Goal: Task Accomplishment & Management: Manage account settings

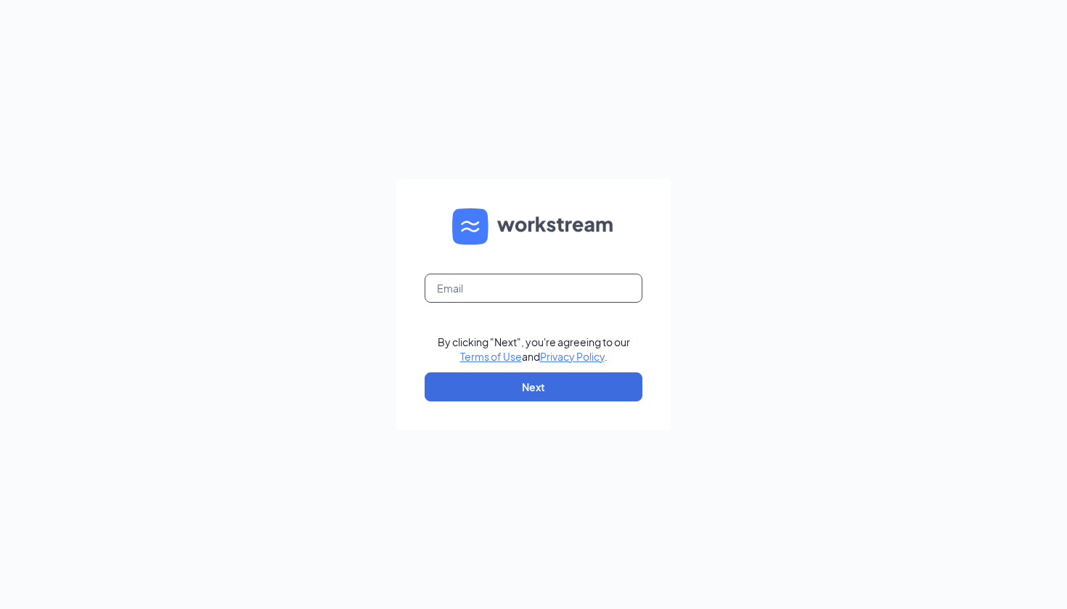
click at [534, 285] on input "text" at bounding box center [534, 288] width 218 height 29
type input "[EMAIL_ADDRESS][DOMAIN_NAME]"
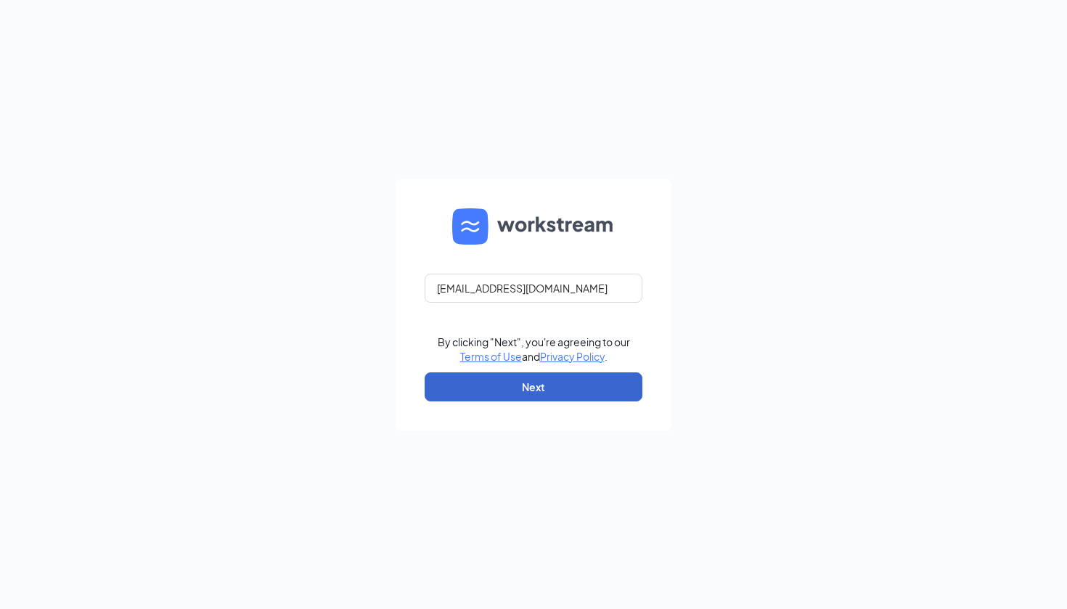
click at [541, 394] on button "Next" at bounding box center [534, 386] width 218 height 29
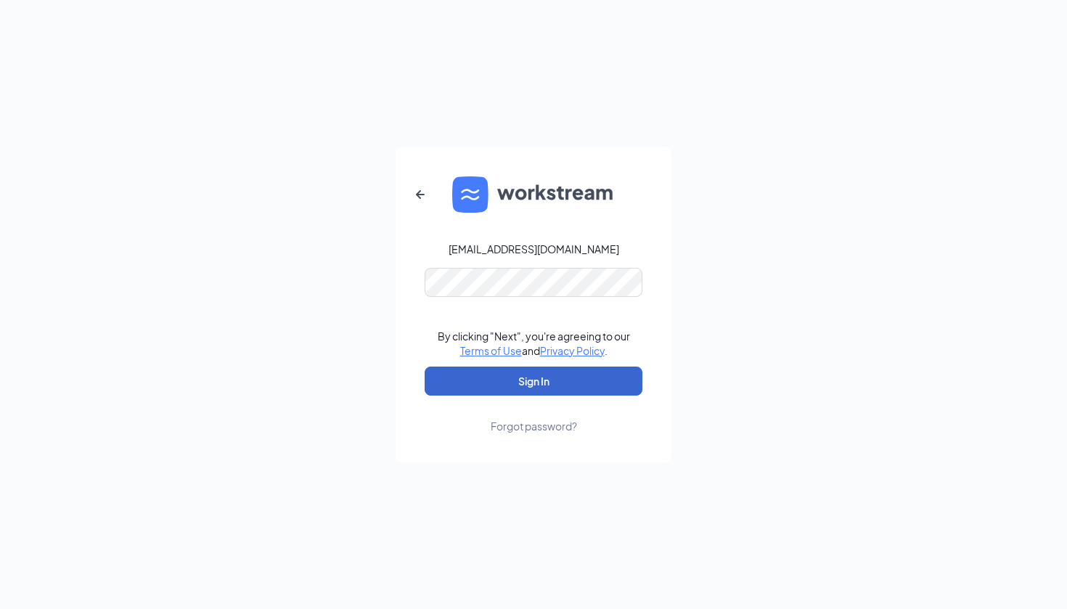
click at [544, 390] on button "Sign In" at bounding box center [534, 381] width 218 height 29
click at [391, 295] on div "respicionevaeh@gmail.com Credential mismatches. By clicking "Next", you're agre…" at bounding box center [533, 304] width 1067 height 609
click at [514, 428] on div "Forgot password?" at bounding box center [534, 426] width 86 height 15
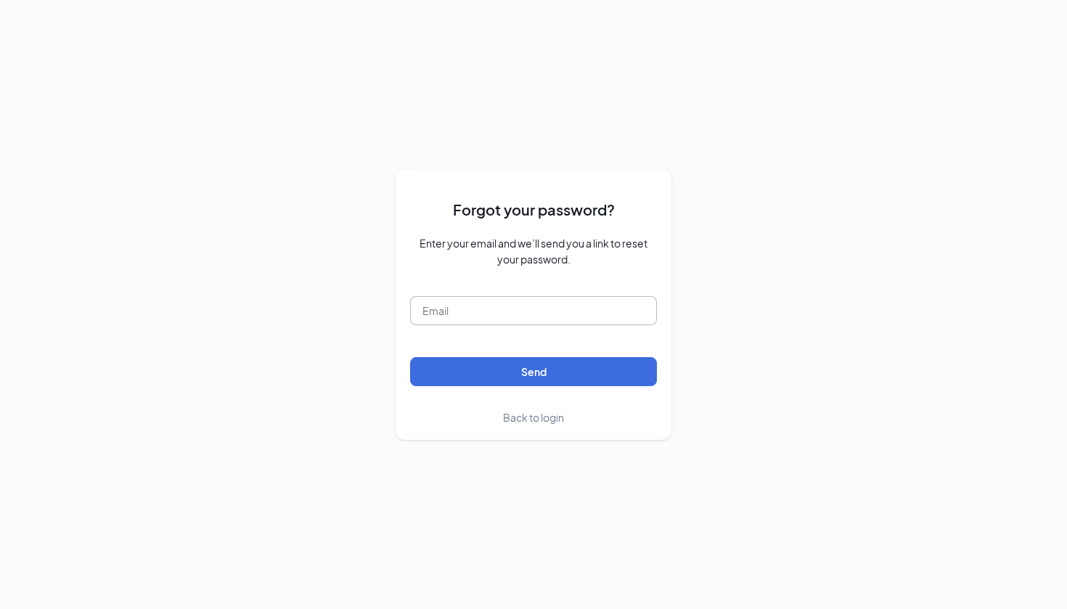
click at [534, 305] on input "text" at bounding box center [533, 310] width 247 height 29
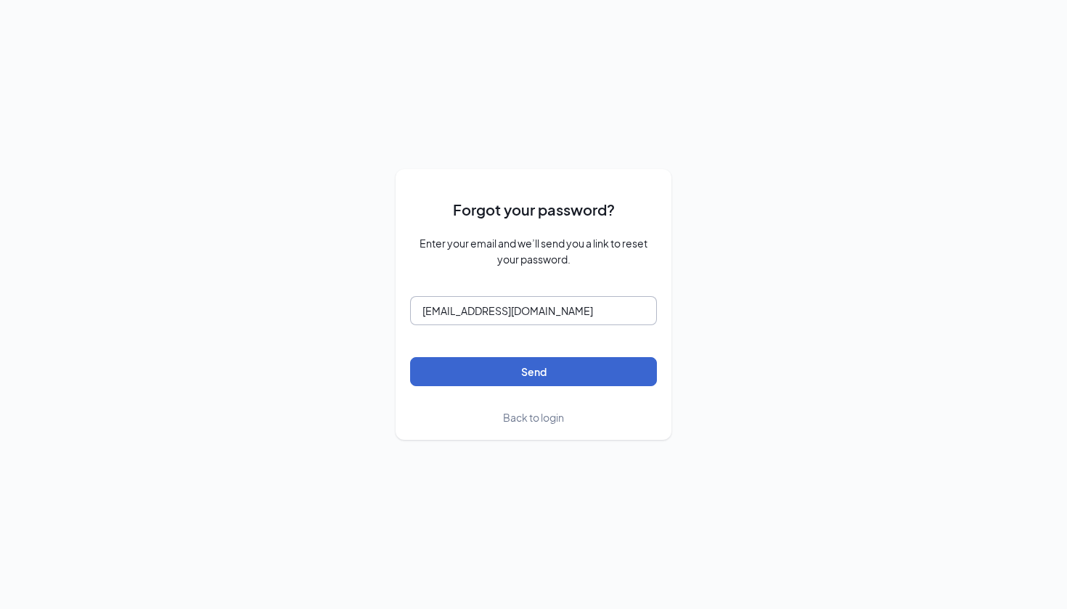
type input "[EMAIL_ADDRESS][DOMAIN_NAME]"
click at [581, 368] on button "Send" at bounding box center [533, 371] width 247 height 29
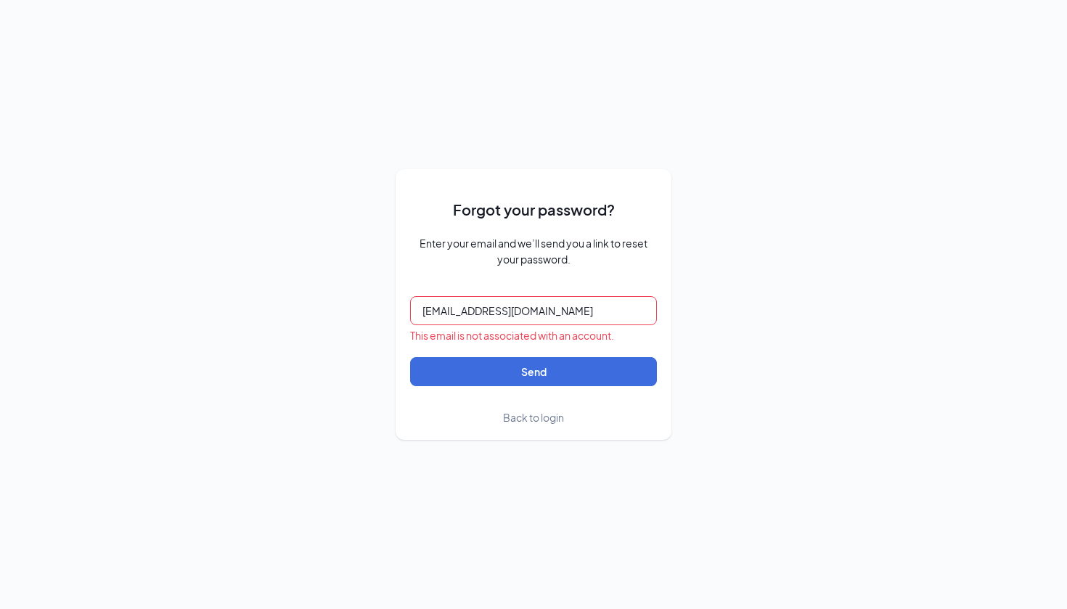
click at [542, 425] on link "Back to login" at bounding box center [533, 417] width 61 height 16
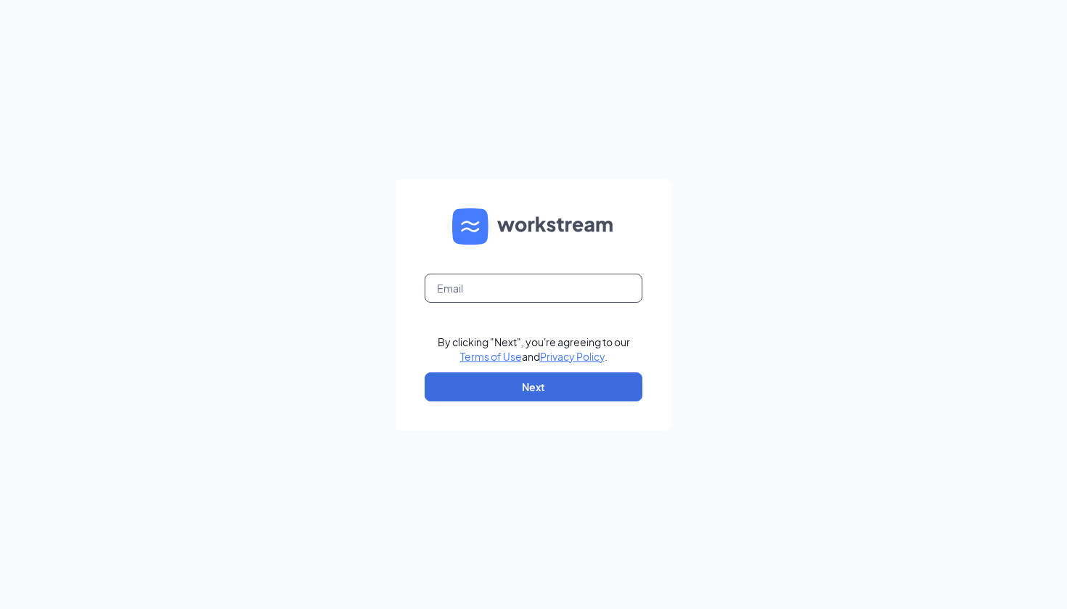
click at [546, 297] on input "text" at bounding box center [534, 288] width 218 height 29
type input "[EMAIL_ADDRESS][DOMAIN_NAME]"
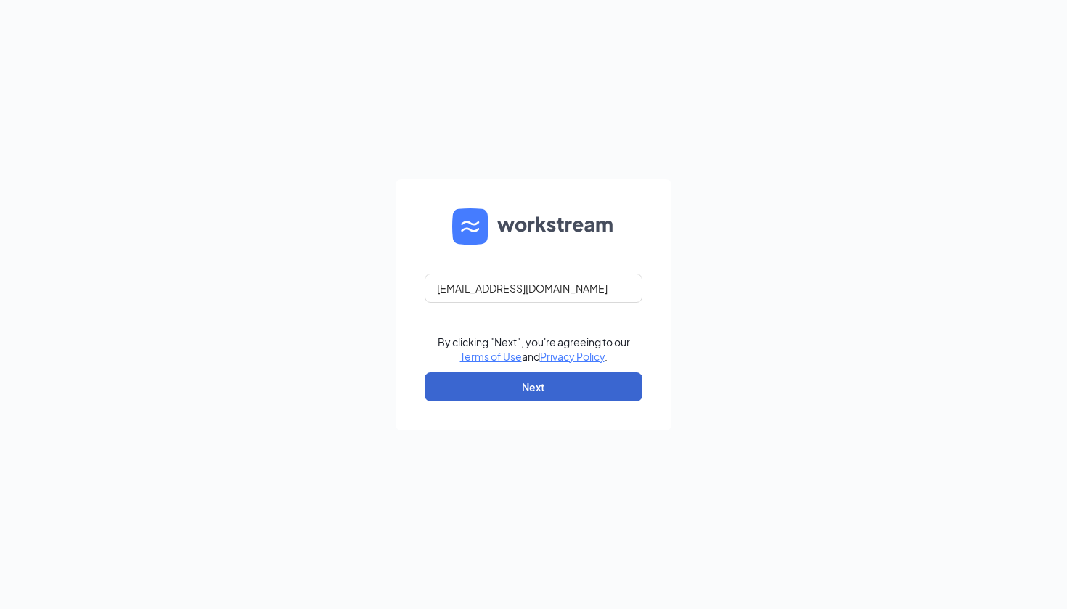
click at [545, 390] on button "Next" at bounding box center [534, 386] width 218 height 29
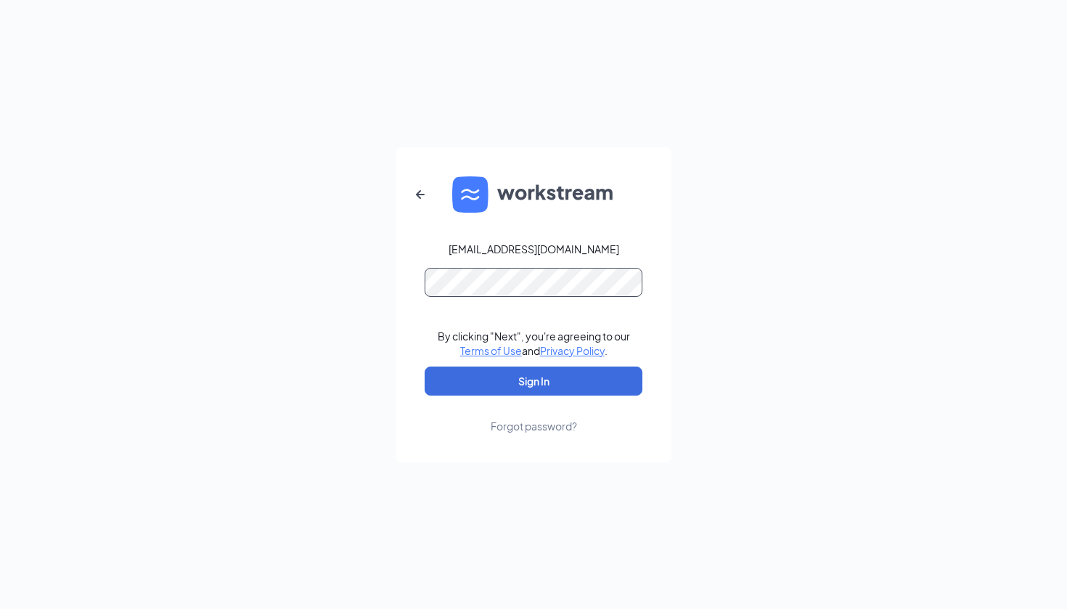
click at [534, 380] on button "Sign In" at bounding box center [534, 381] width 218 height 29
click at [563, 380] on button "Sign In" at bounding box center [534, 381] width 218 height 29
click at [424, 193] on icon "ArrowLeftNew" at bounding box center [420, 194] width 17 height 17
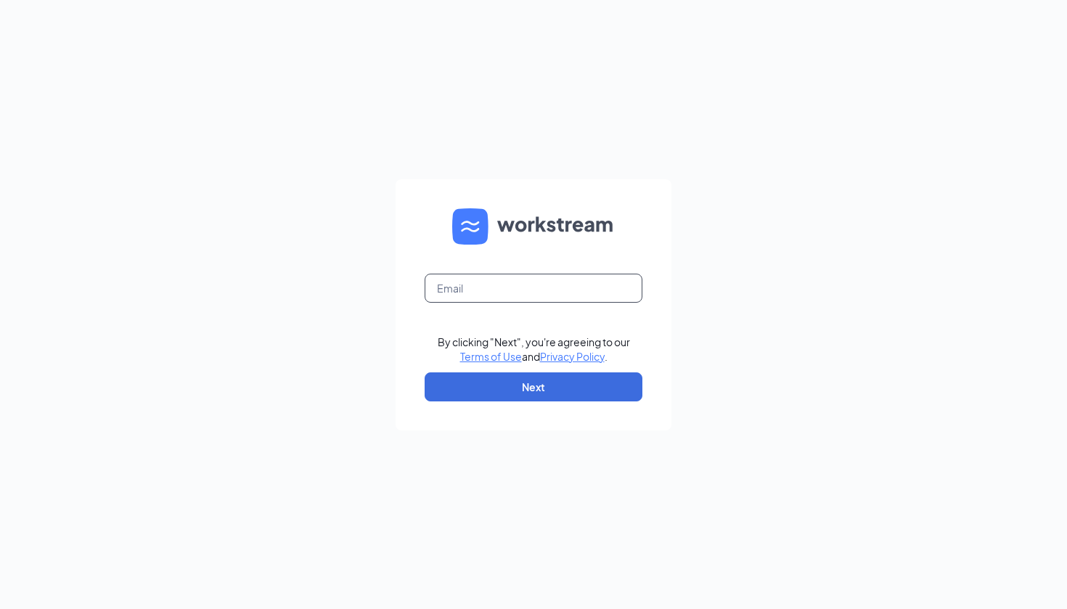
click at [514, 294] on input "text" at bounding box center [534, 288] width 218 height 29
type input "[EMAIL_ADDRESS][DOMAIN_NAME]"
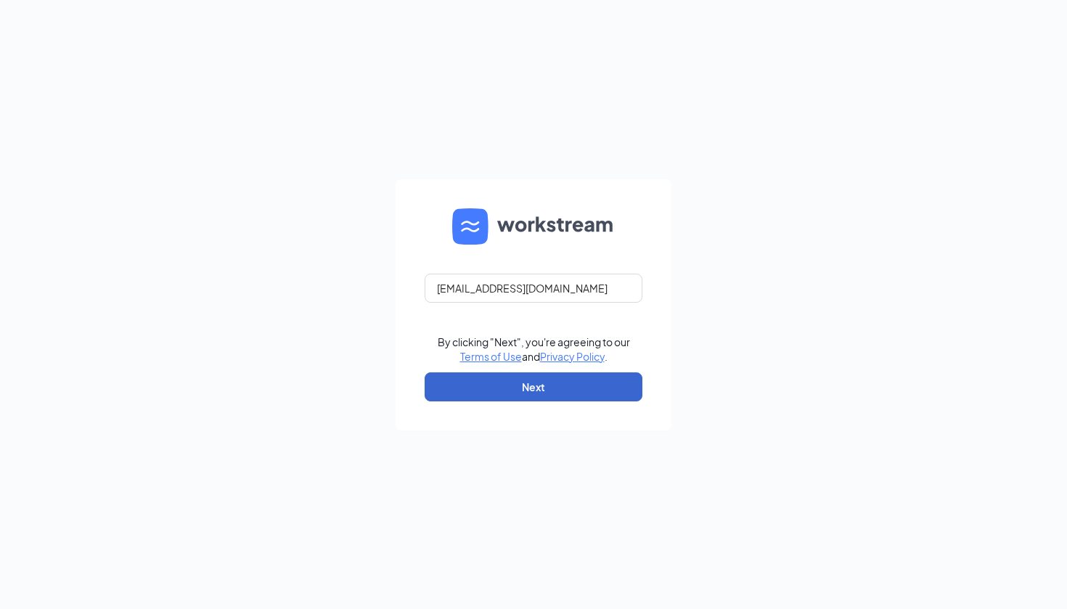
click at [517, 389] on button "Next" at bounding box center [534, 386] width 218 height 29
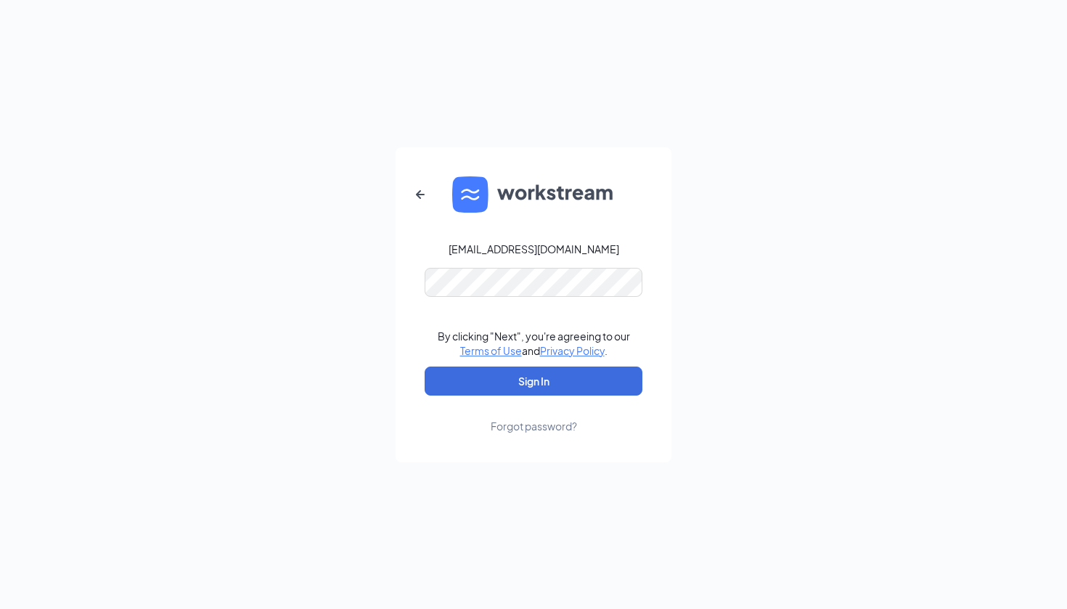
click at [530, 423] on div "Forgot password?" at bounding box center [534, 426] width 86 height 15
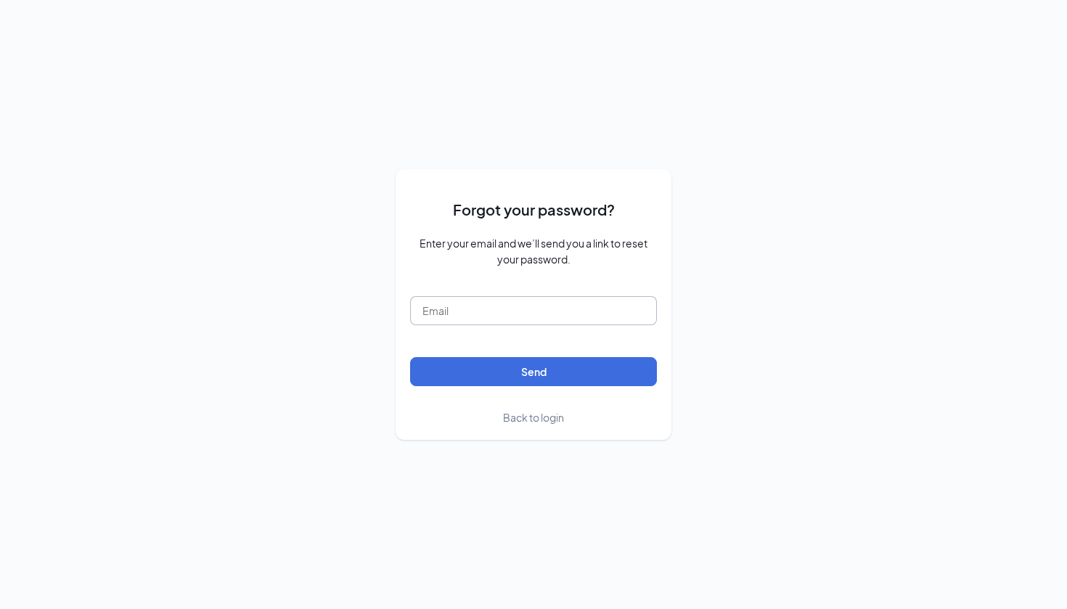
click at [483, 305] on input "text" at bounding box center [533, 310] width 247 height 29
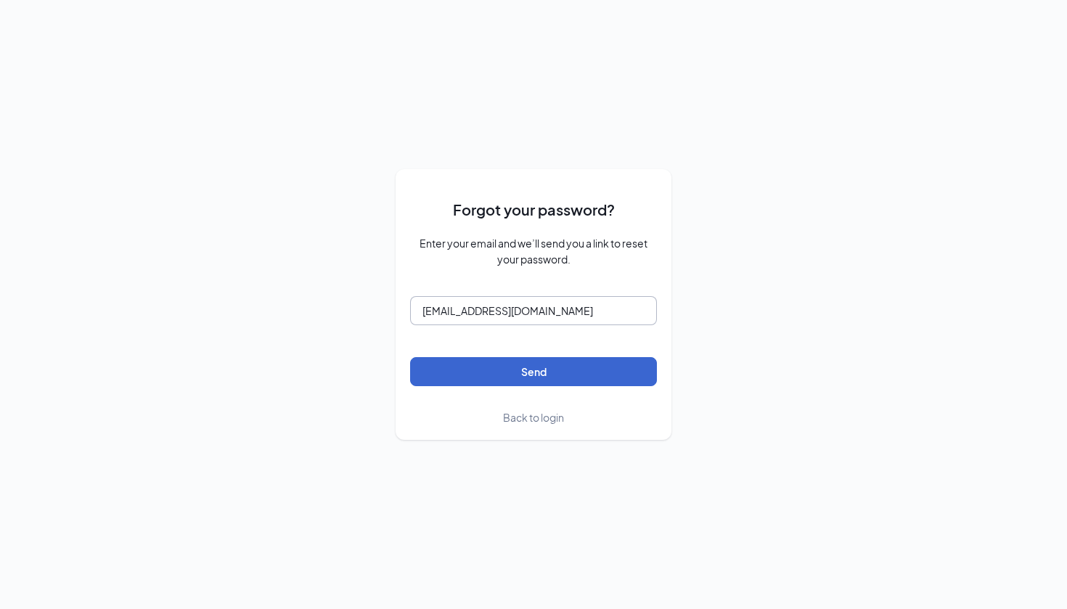
type input "[EMAIL_ADDRESS][DOMAIN_NAME]"
click at [489, 361] on button "Send" at bounding box center [533, 371] width 247 height 29
